Goal: Task Accomplishment & Management: Manage account settings

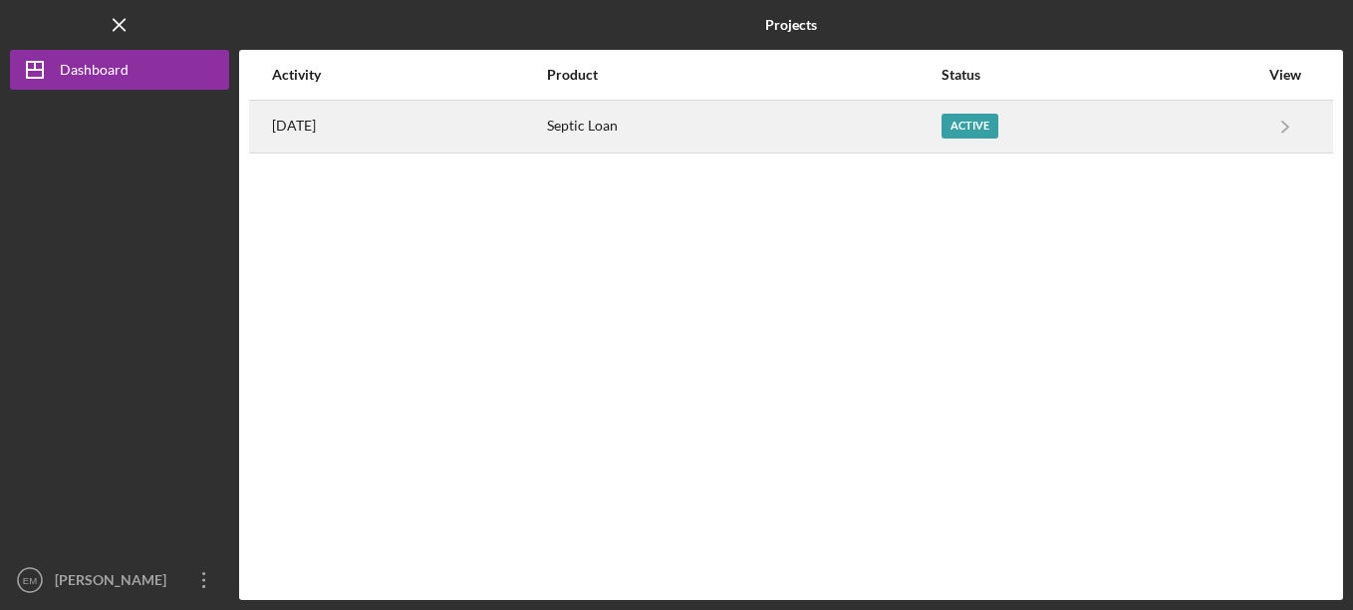
click at [940, 139] on div "Septic Loan" at bounding box center [743, 127] width 393 height 50
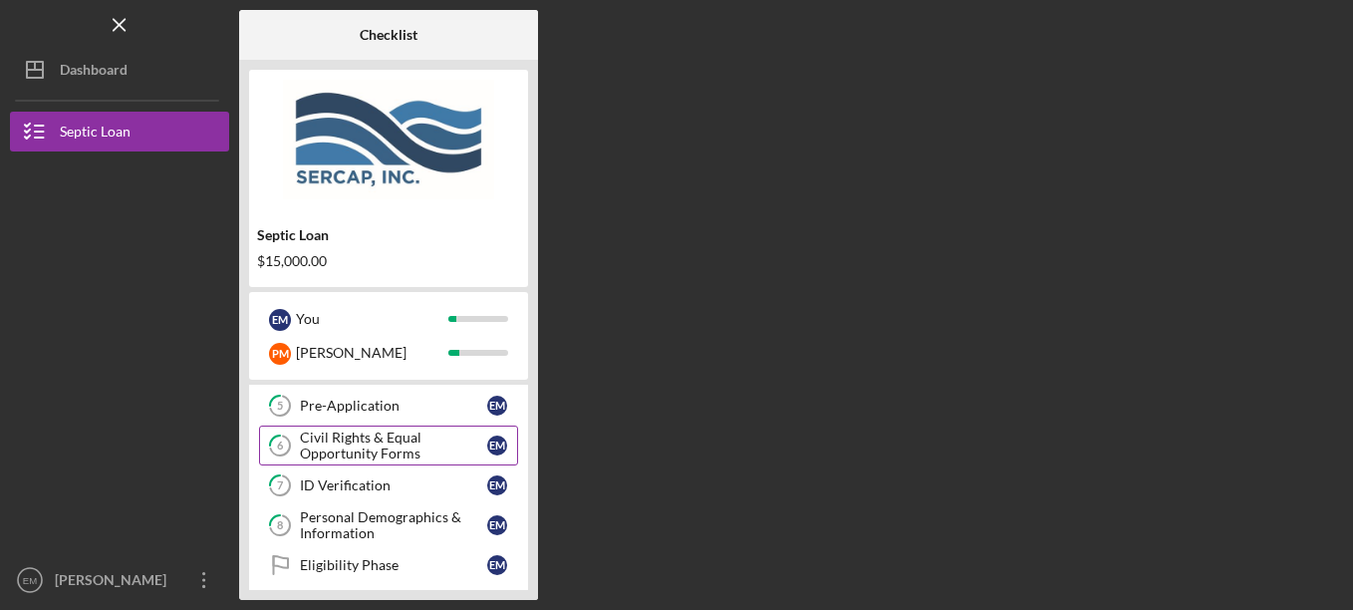
scroll to position [299, 0]
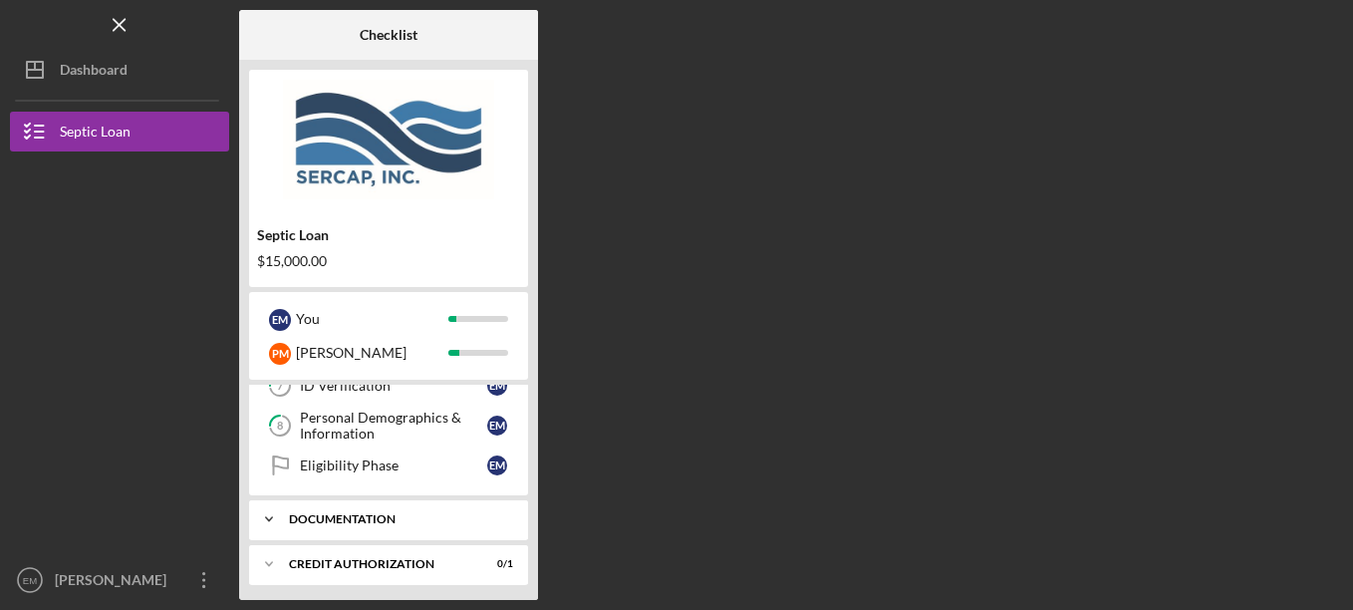
click at [389, 516] on div "Documentation" at bounding box center [396, 519] width 214 height 12
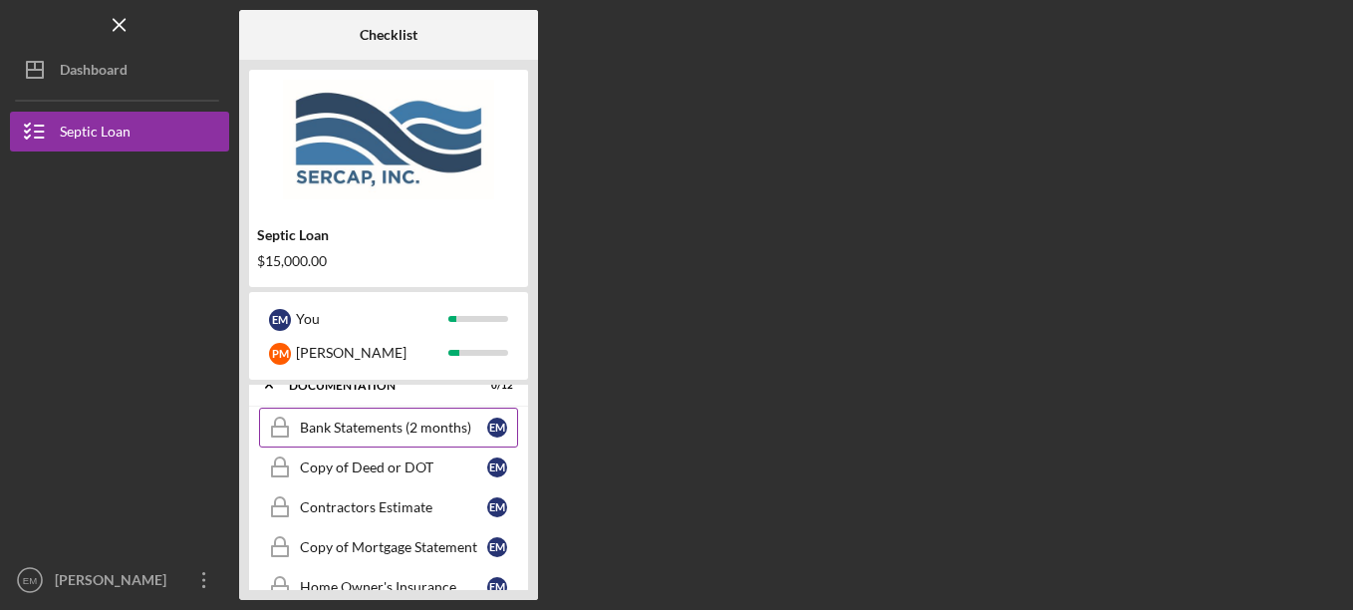
scroll to position [399, 0]
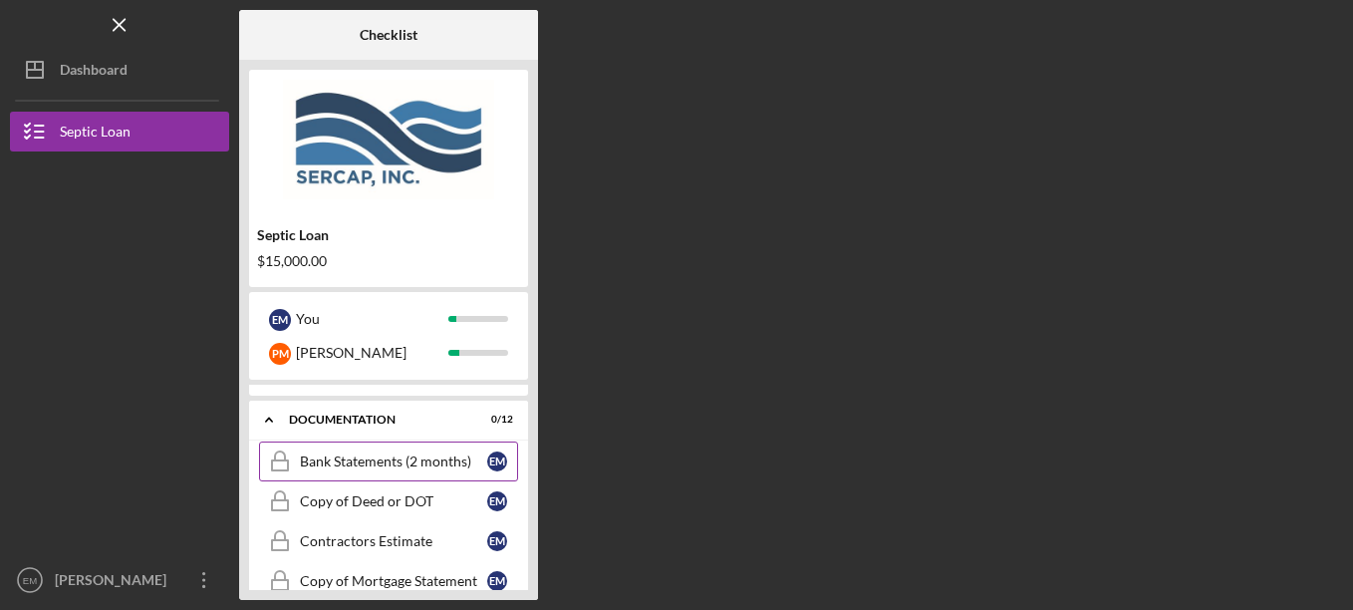
click at [388, 463] on div "Bank Statements (2 months)" at bounding box center [393, 461] width 187 height 16
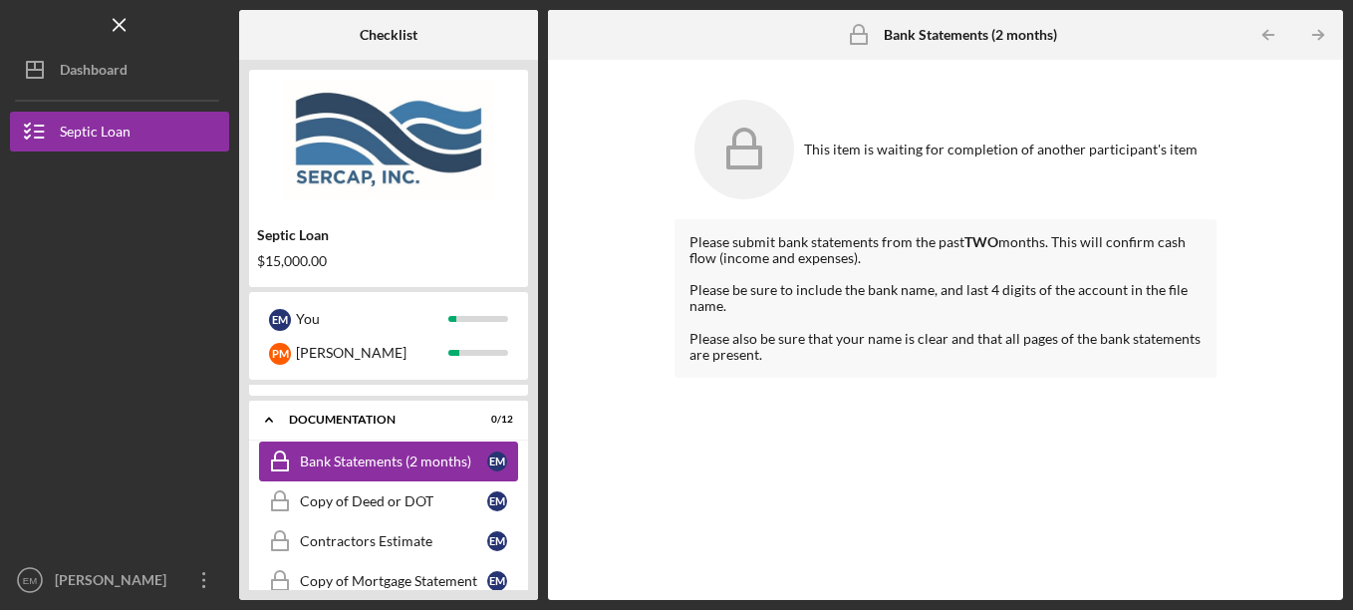
click at [276, 468] on icon "Bank Statements (2 months)" at bounding box center [280, 461] width 50 height 50
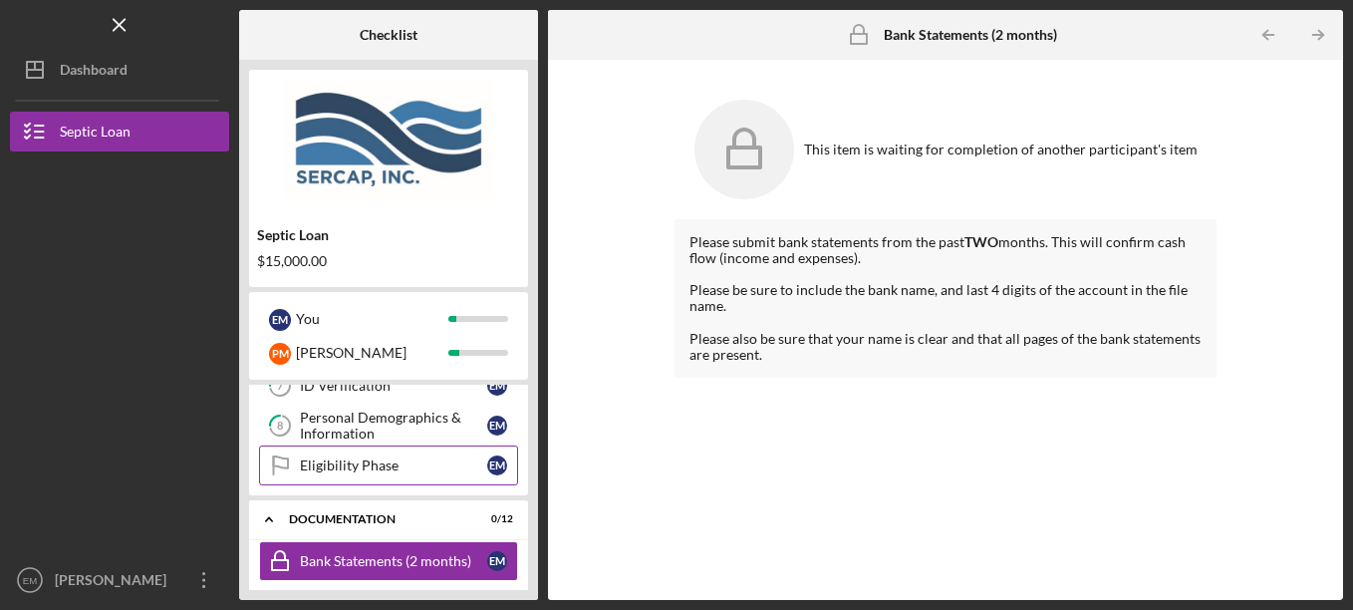
click at [340, 466] on div "Eligibility Phase" at bounding box center [393, 465] width 187 height 16
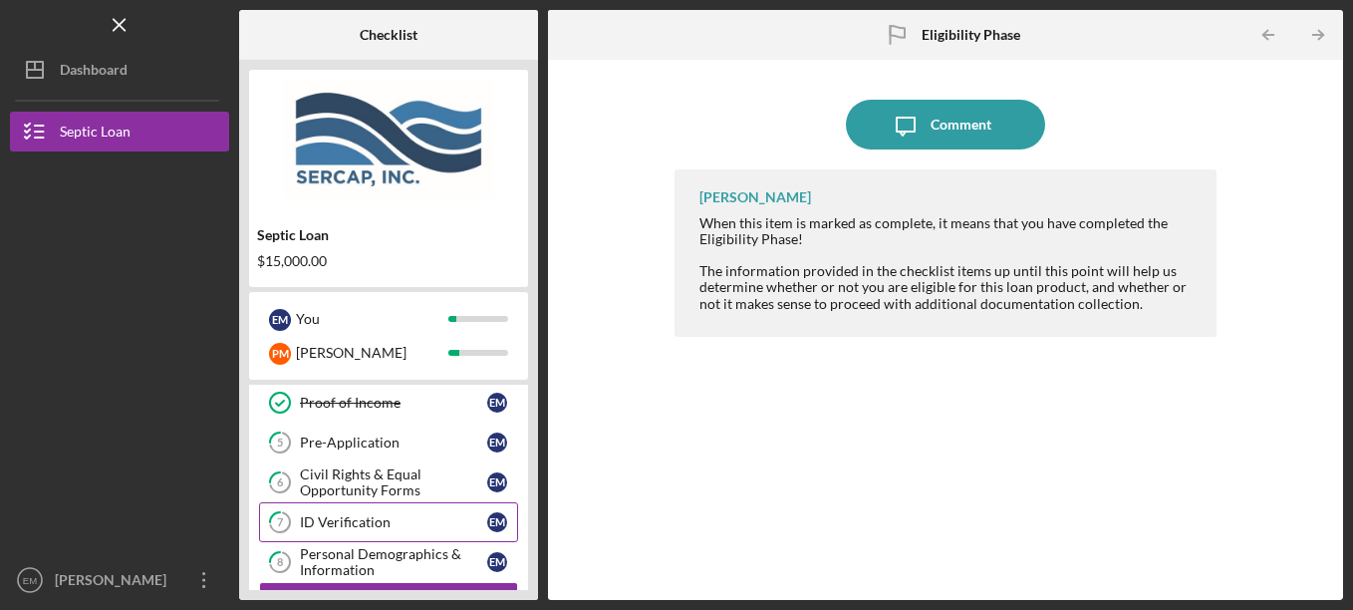
scroll to position [100, 0]
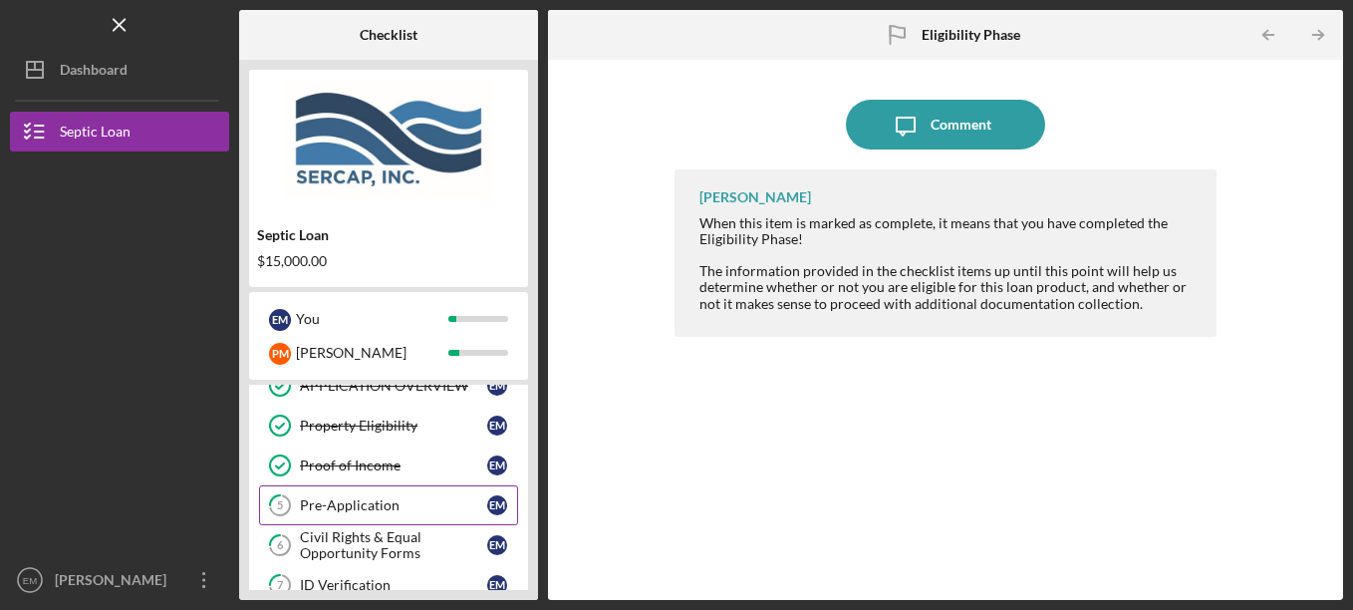
click at [359, 507] on div "Pre-Application" at bounding box center [393, 505] width 187 height 16
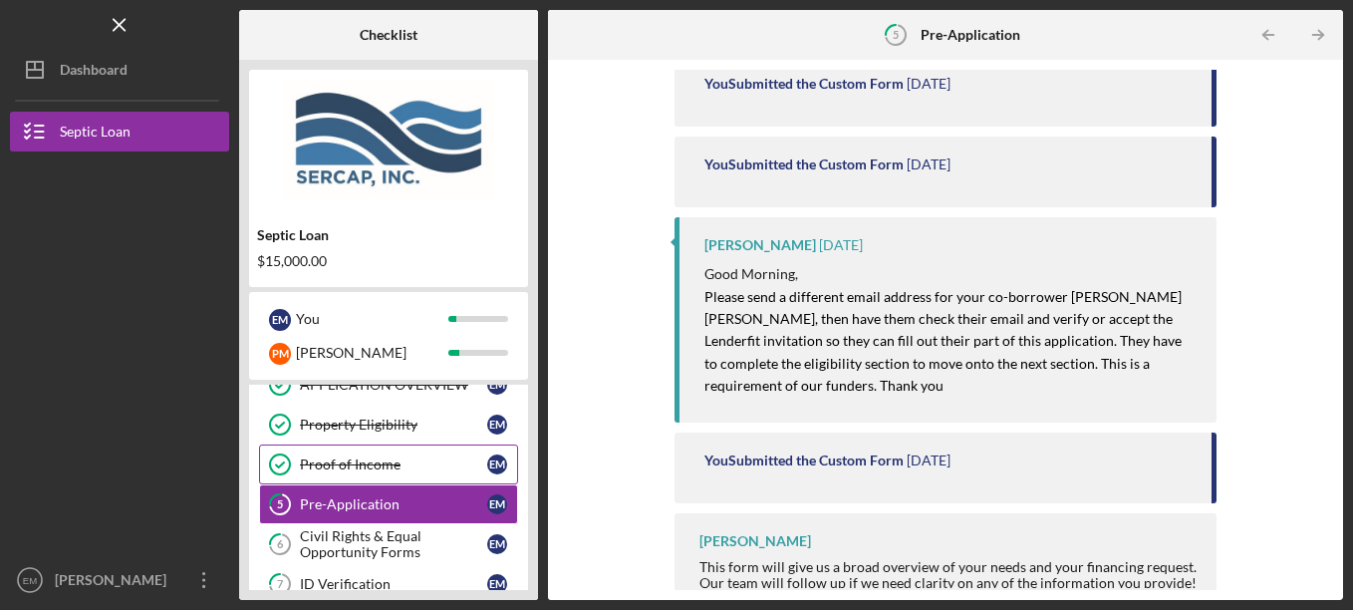
scroll to position [100, 0]
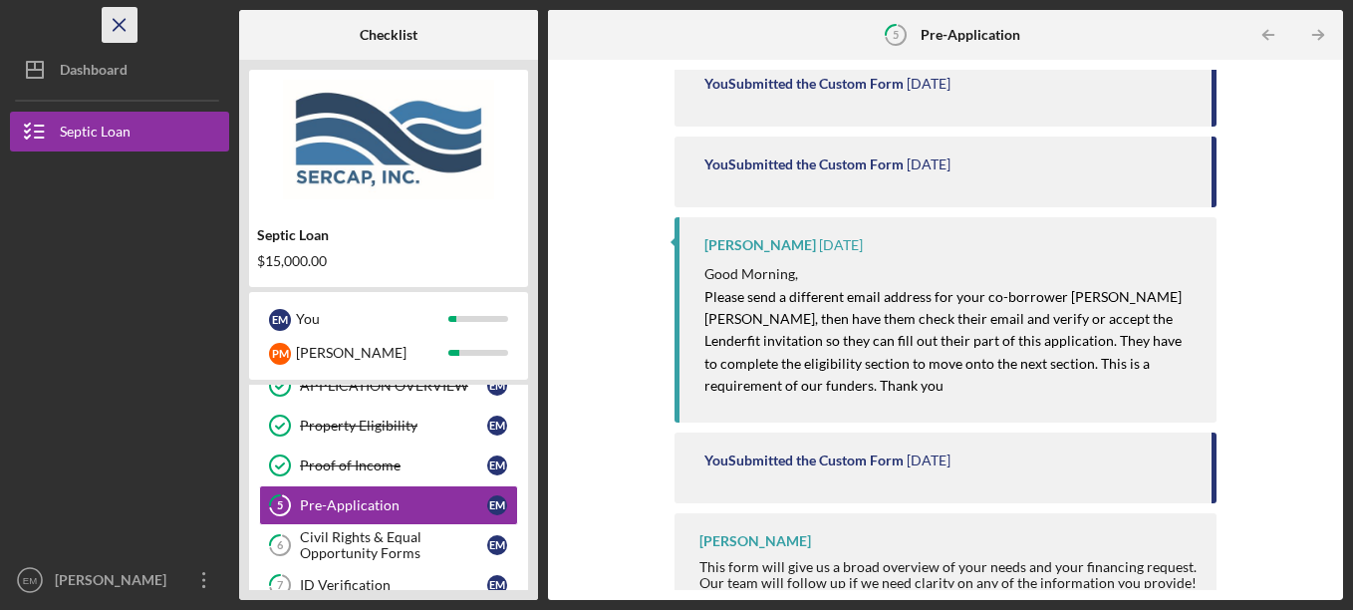
click at [119, 20] on icon "Icon/Menu Close" at bounding box center [120, 25] width 45 height 45
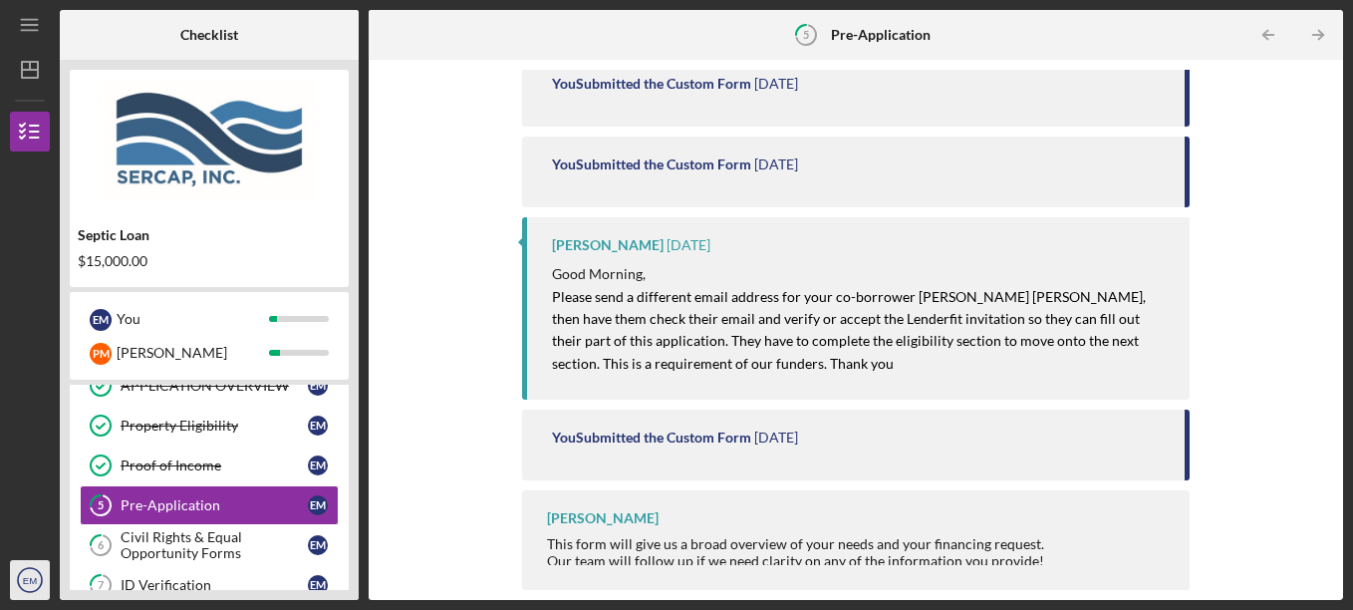
click at [16, 580] on icon "EM" at bounding box center [30, 580] width 40 height 50
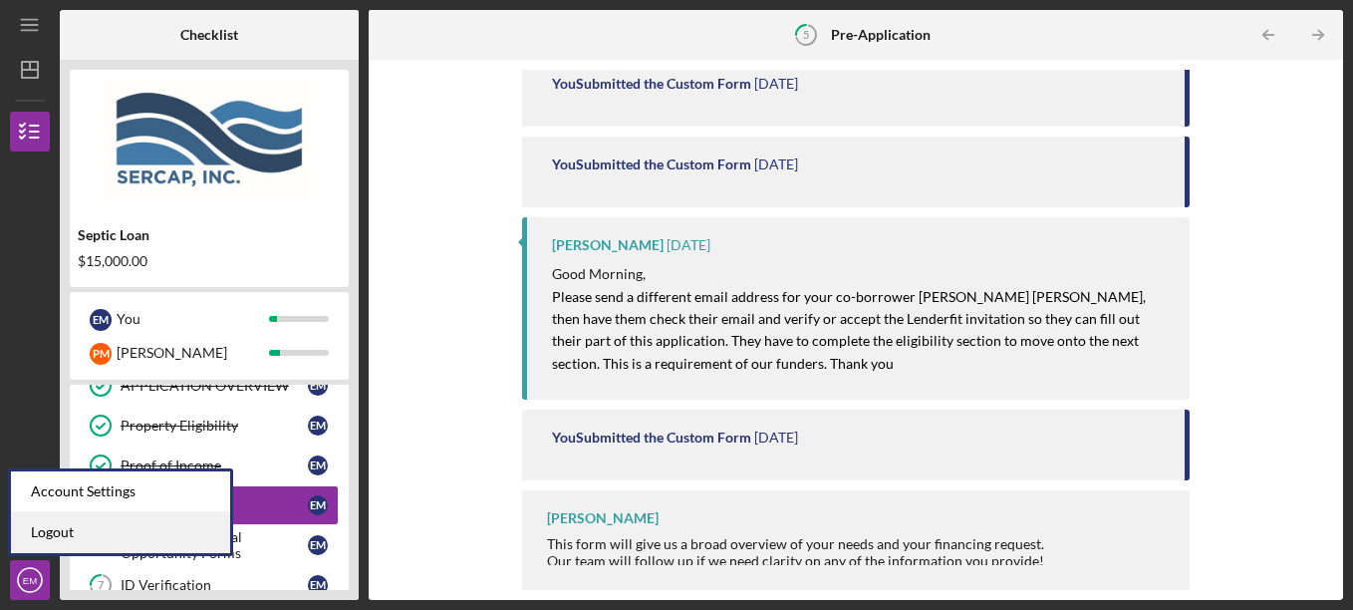
click at [61, 534] on link "Logout" at bounding box center [120, 532] width 219 height 41
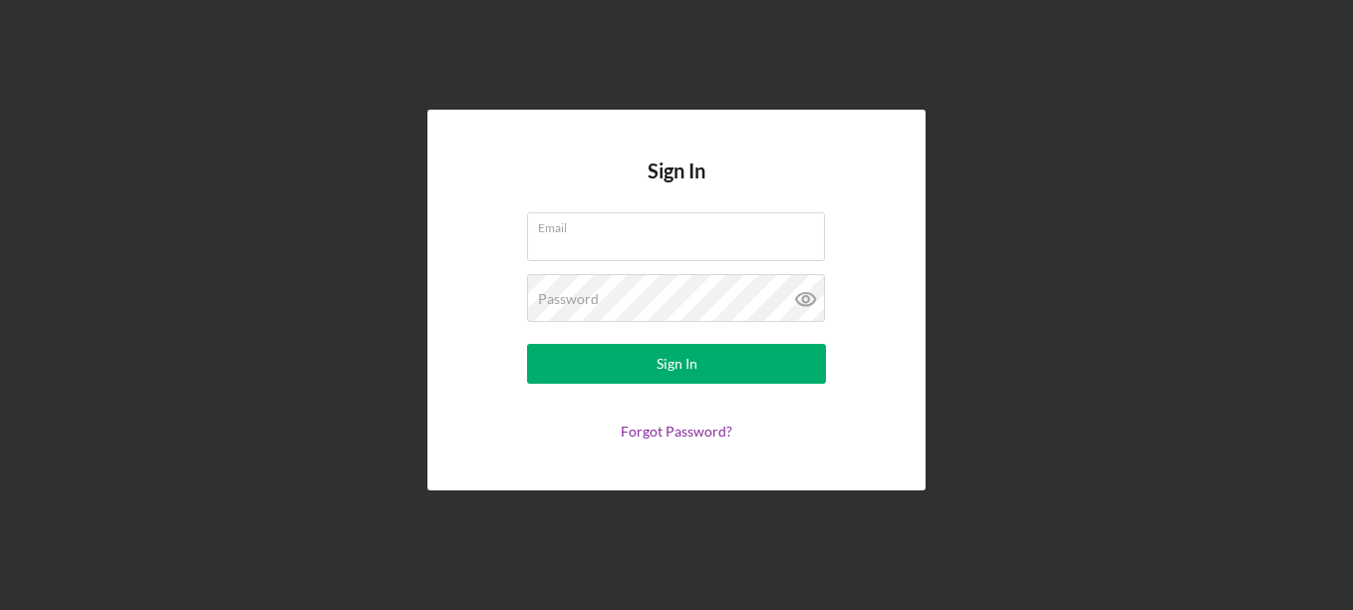
type input "[EMAIL_ADDRESS][DOMAIN_NAME]"
